Goal: Information Seeking & Learning: Learn about a topic

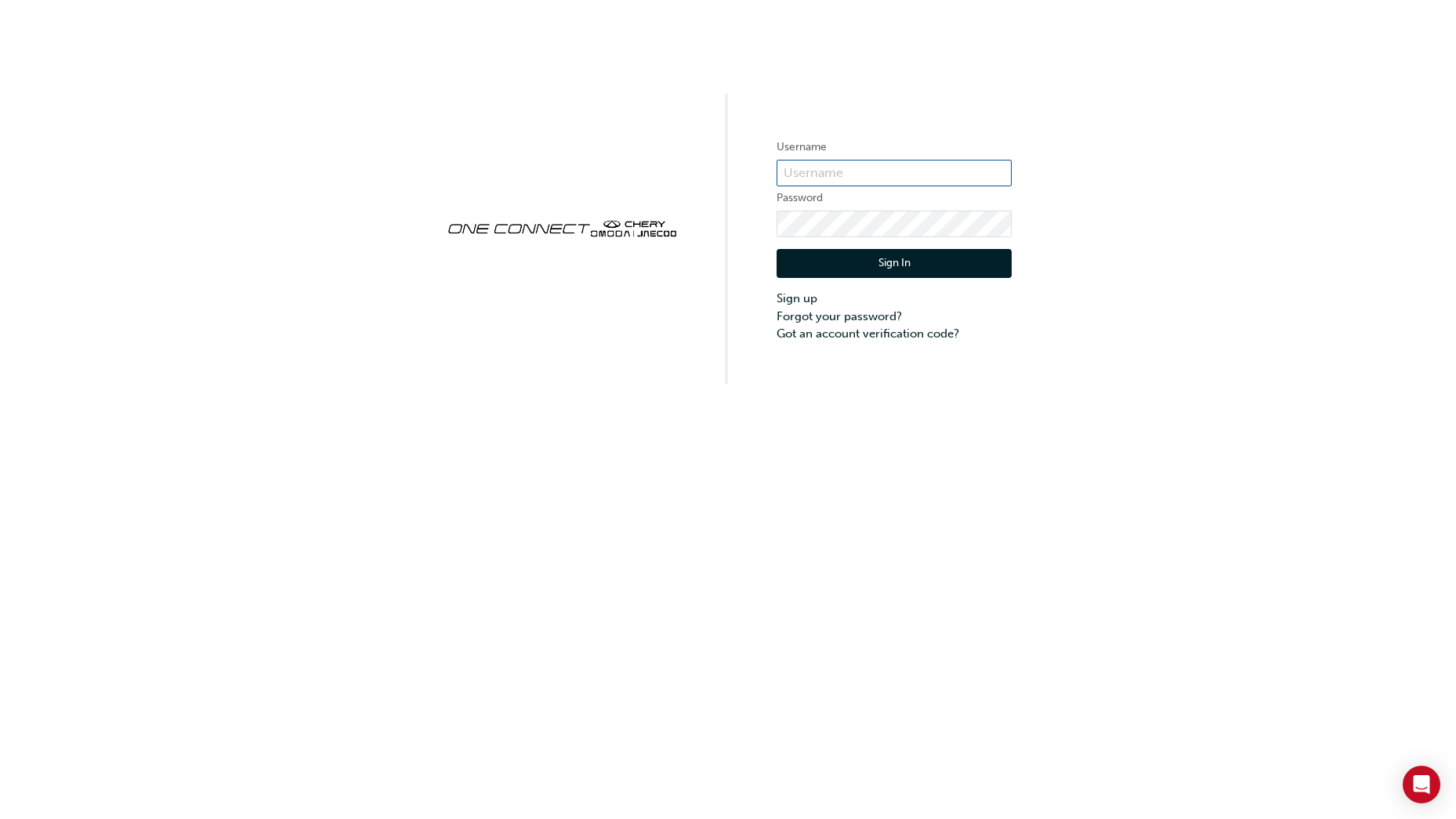
type input "CHAU1146"
click at [897, 267] on button "Sign In" at bounding box center [894, 264] width 235 height 30
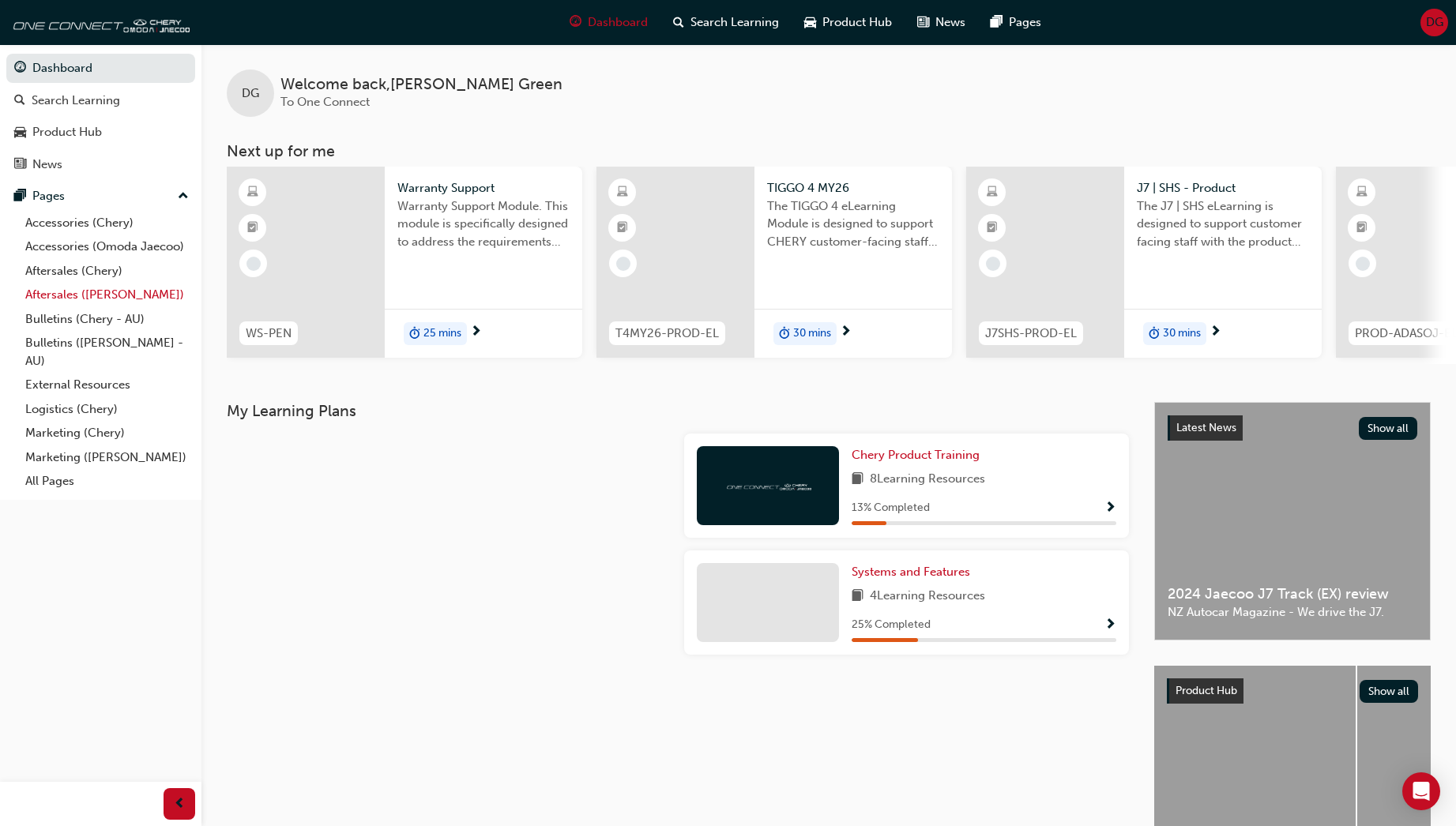
click at [61, 292] on link "Aftersales ([PERSON_NAME])" at bounding box center [107, 295] width 177 height 25
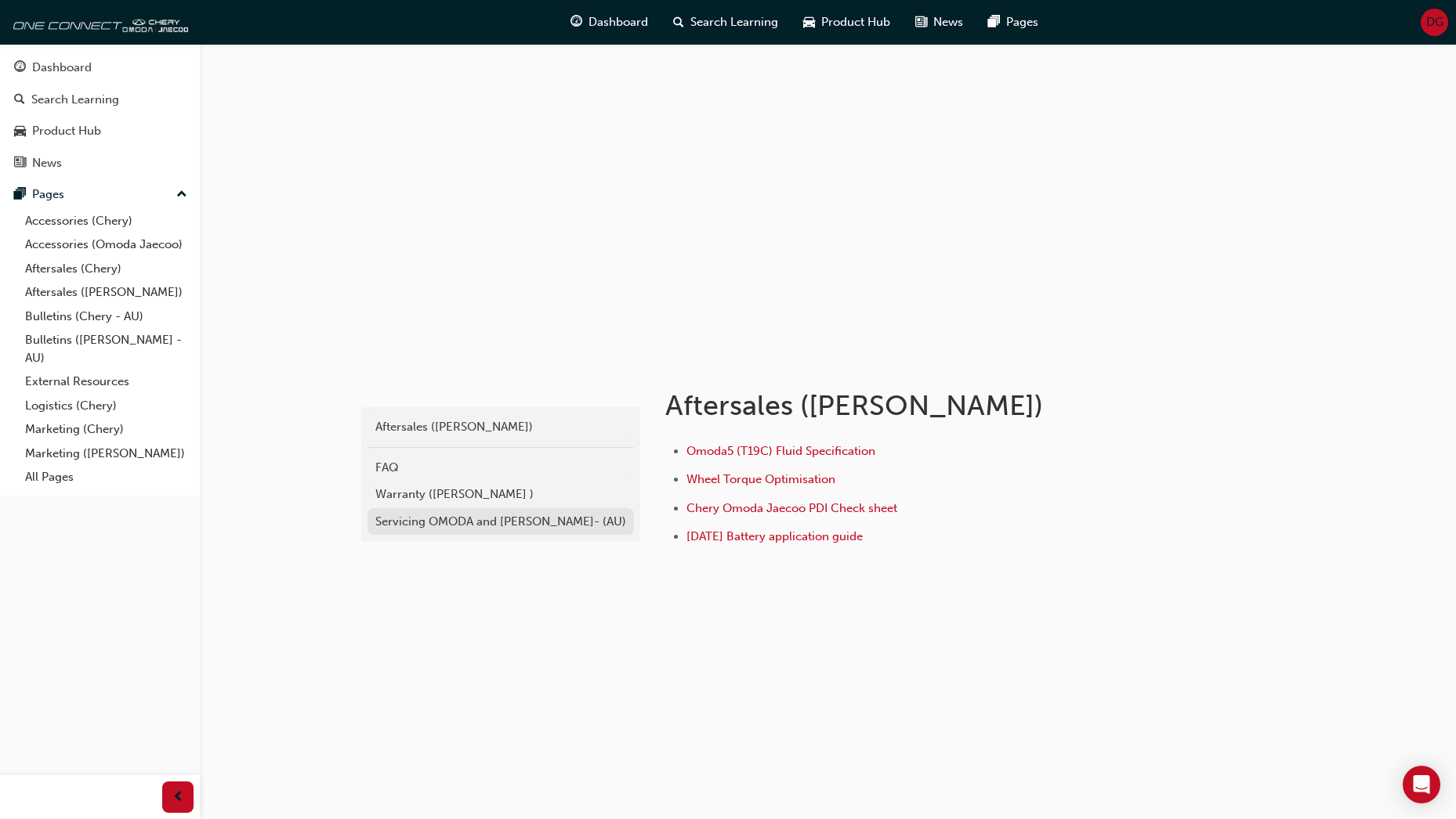
click at [450, 518] on div "Servicing OMODA and [PERSON_NAME]- (AU)" at bounding box center [501, 522] width 250 height 18
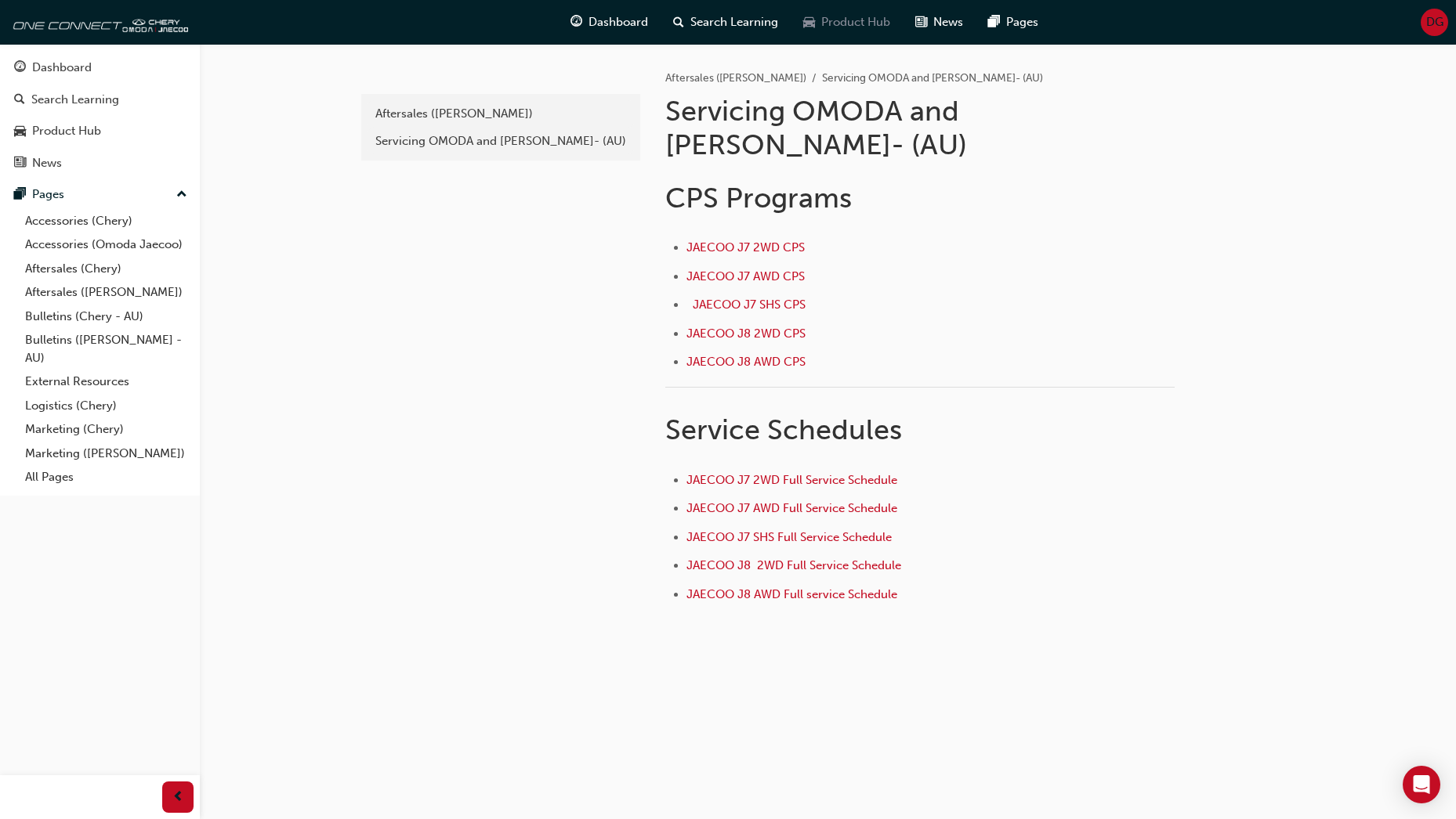
click at [855, 22] on span "Product Hub" at bounding box center [855, 22] width 69 height 18
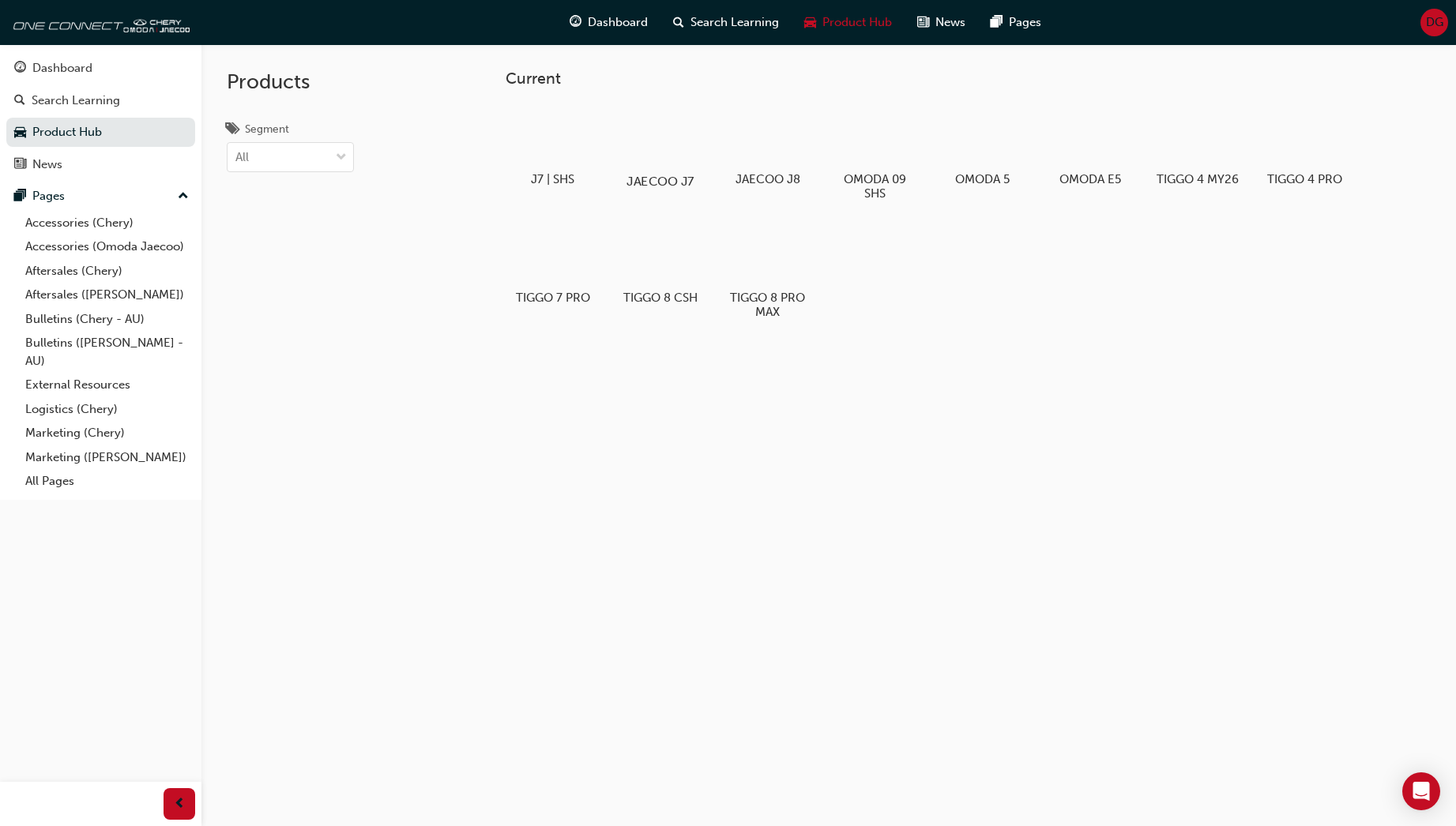
click at [662, 146] on div at bounding box center [660, 136] width 87 height 64
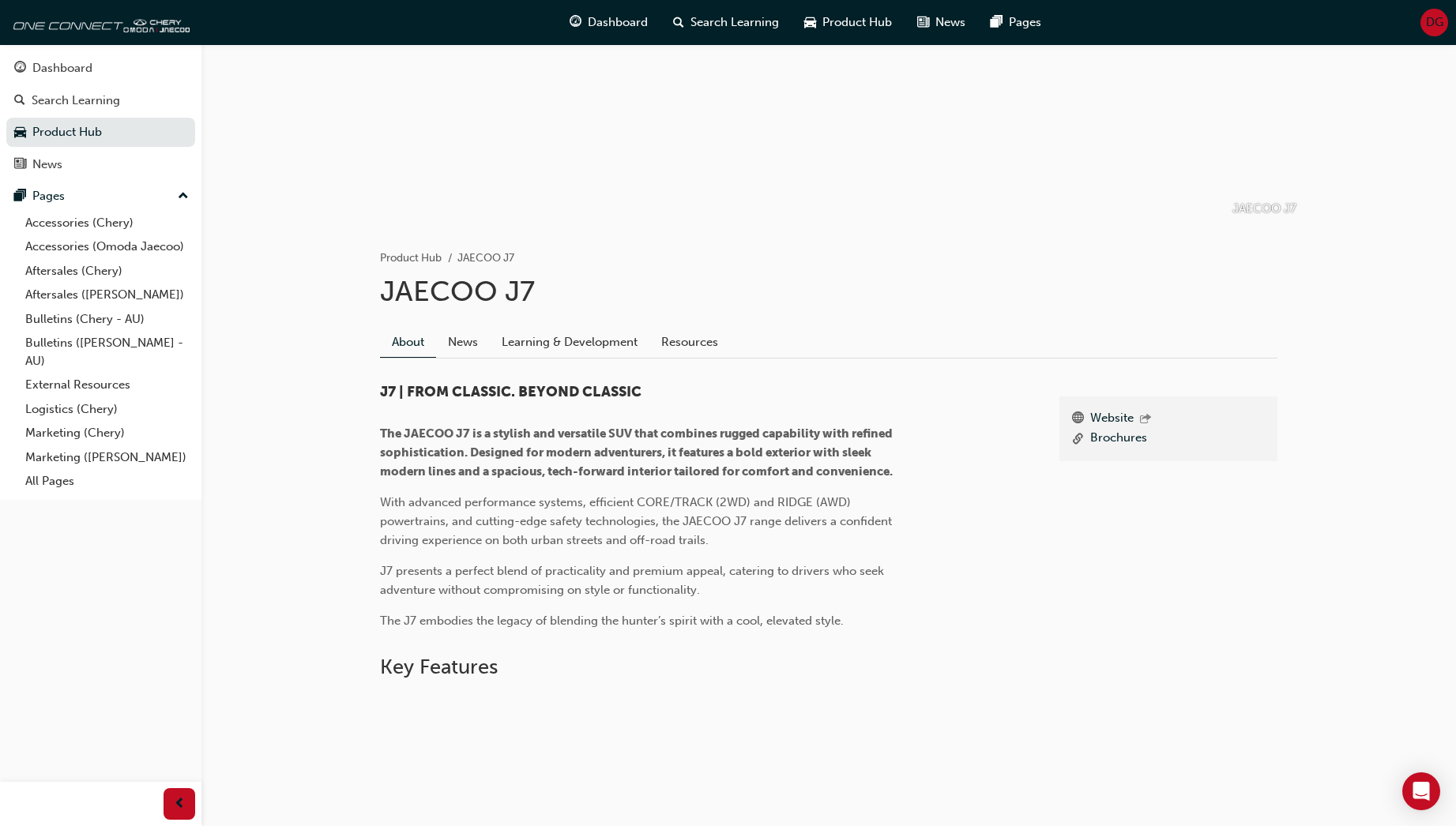
scroll to position [158, 0]
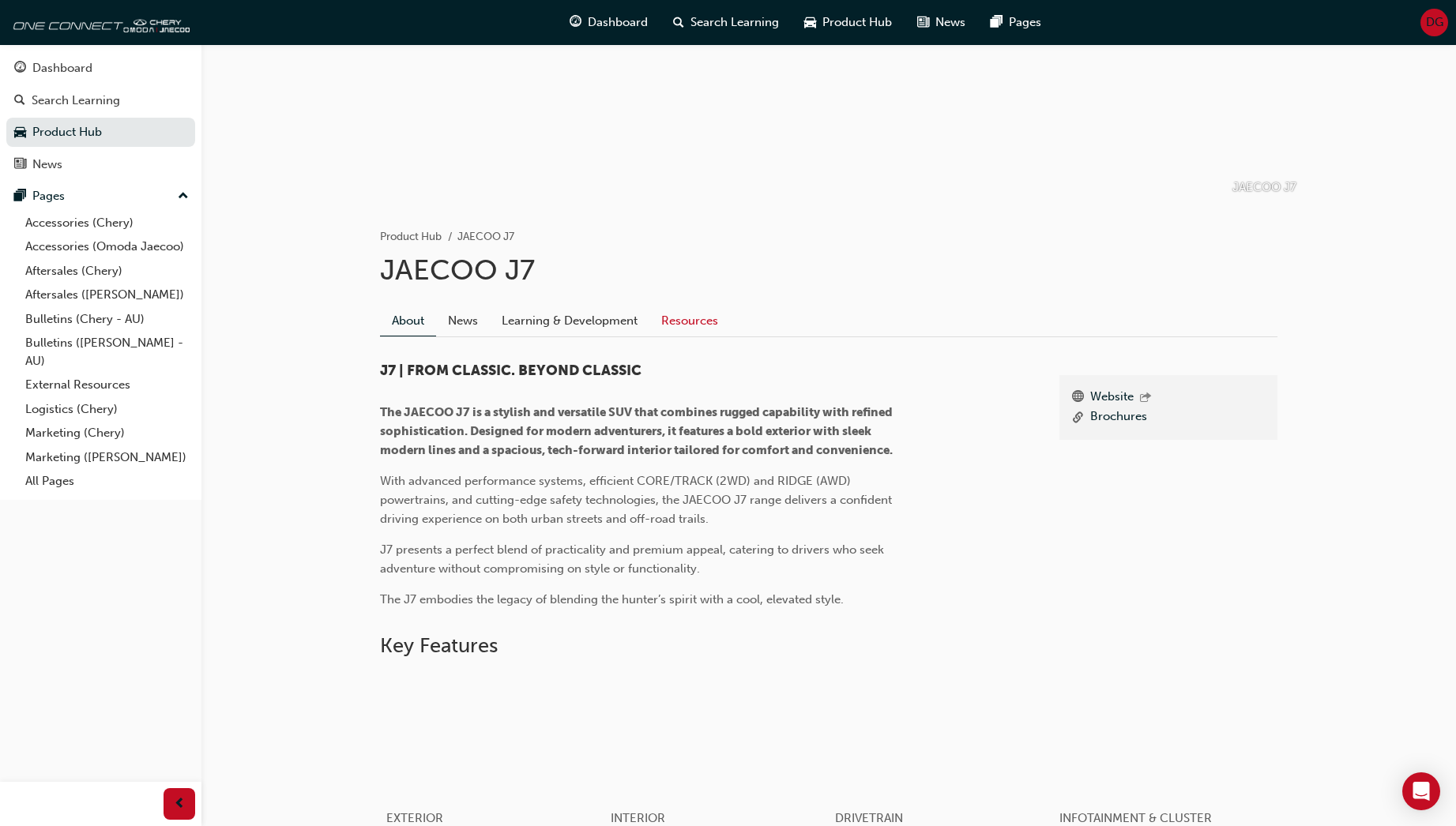
click at [708, 319] on link "Resources" at bounding box center [690, 320] width 80 height 30
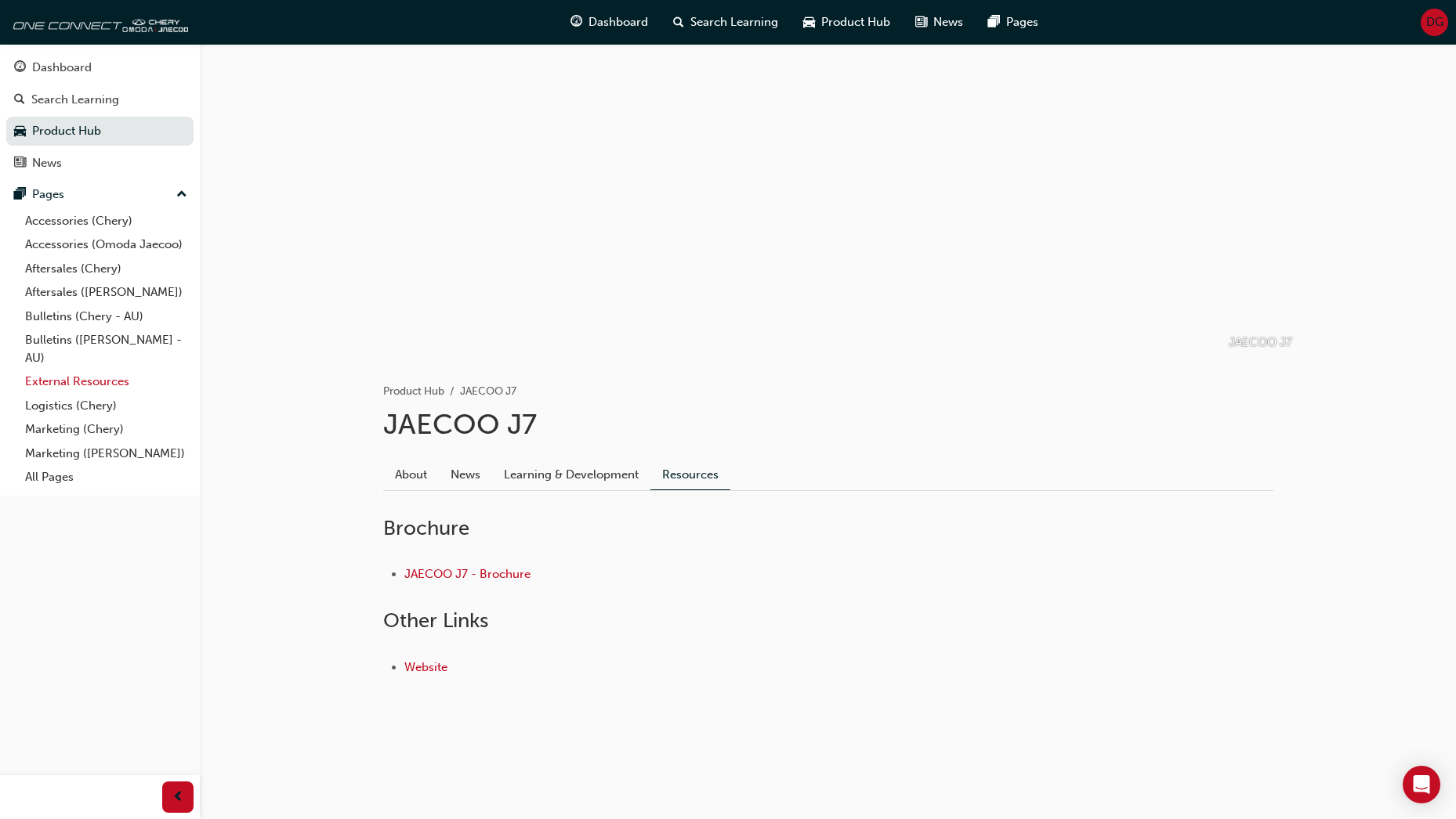
click at [63, 383] on link "External Resources" at bounding box center [106, 382] width 175 height 24
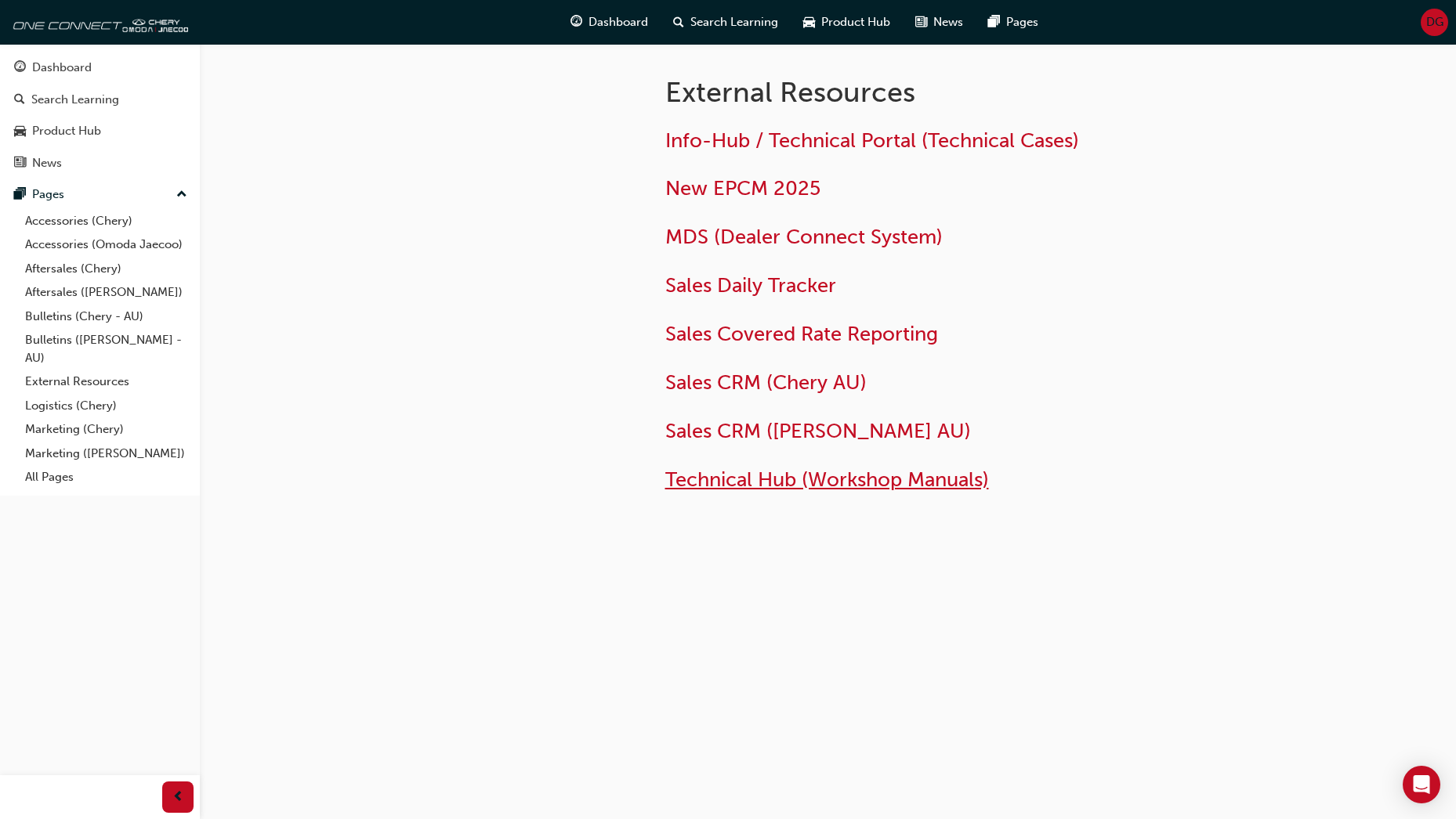
click at [769, 480] on span "Technical Hub (Workshop Manuals)" at bounding box center [827, 480] width 324 height 24
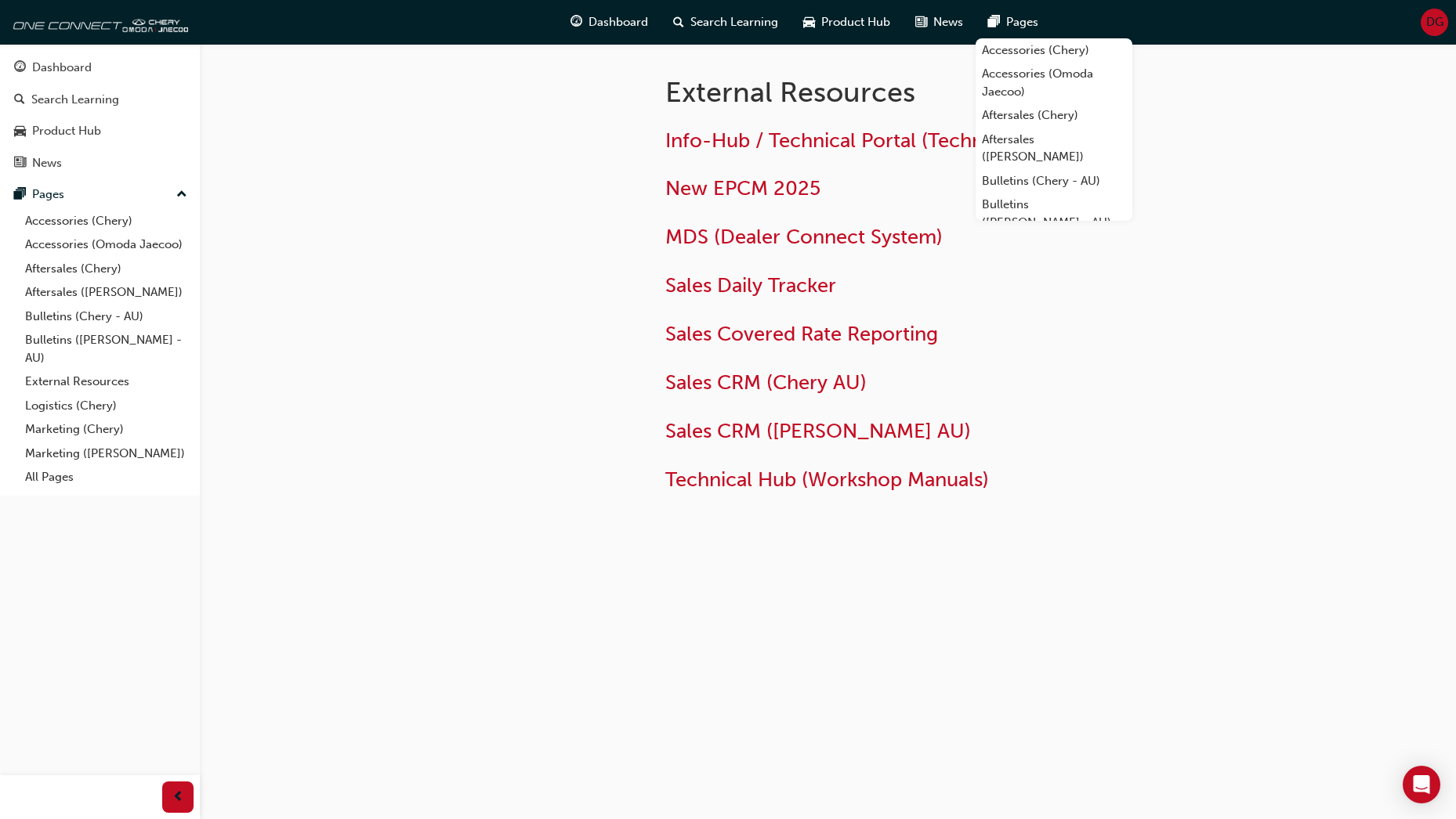
click at [1441, 20] on span "DG" at bounding box center [1435, 22] width 18 height 18
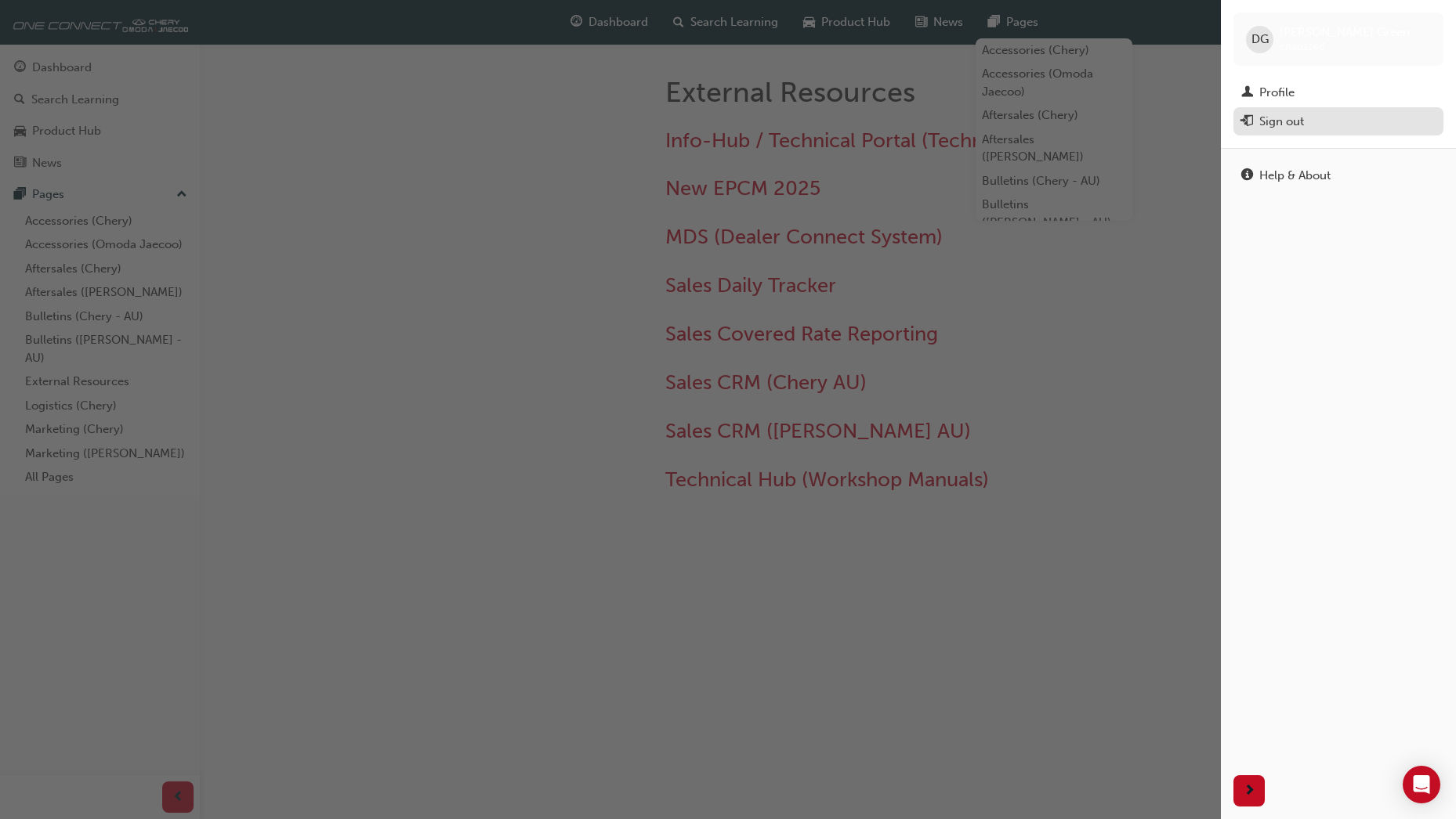
click at [1296, 123] on div "Sign out" at bounding box center [1281, 122] width 45 height 18
